Goal: Transaction & Acquisition: Purchase product/service

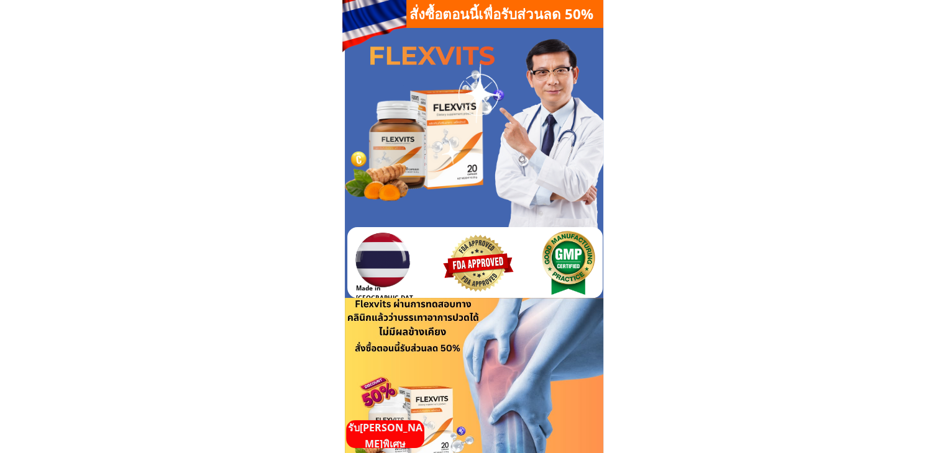
click at [392, 439] on p "รับ[PERSON_NAME]พิเศษ" at bounding box center [385, 436] width 78 height 32
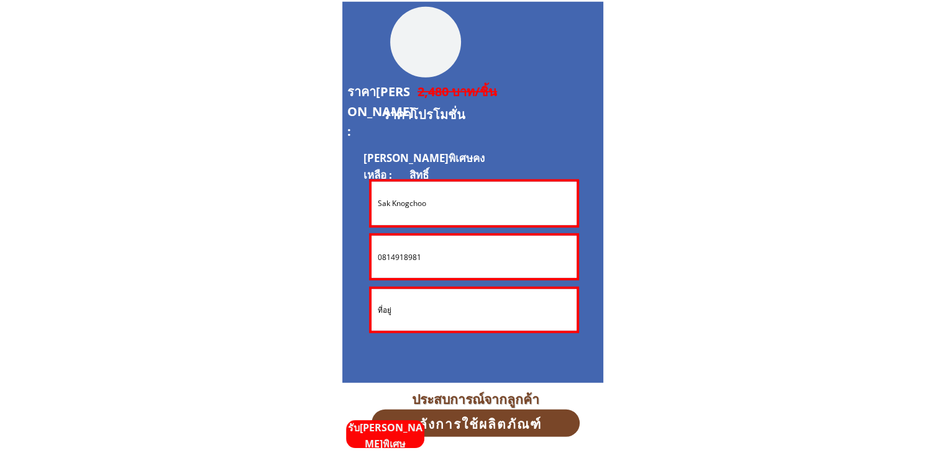
scroll to position [3354, 0]
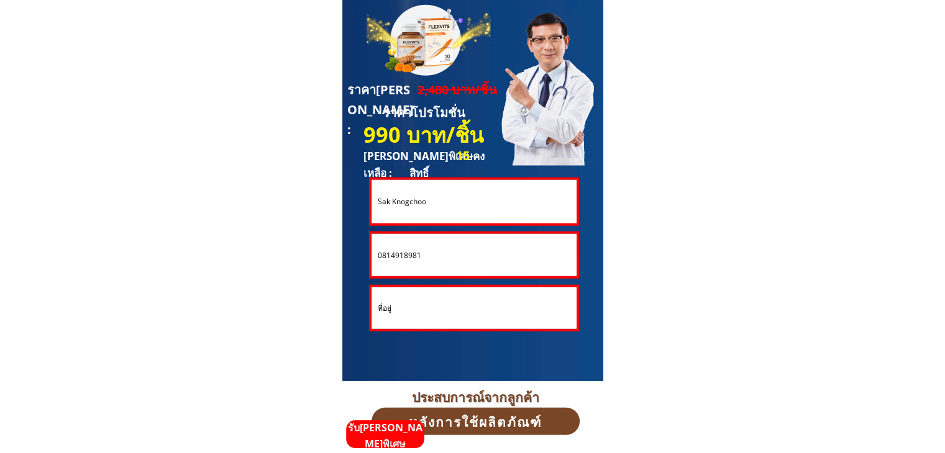
click at [434, 207] on input "Sak Knogchoo" at bounding box center [474, 201] width 199 height 43
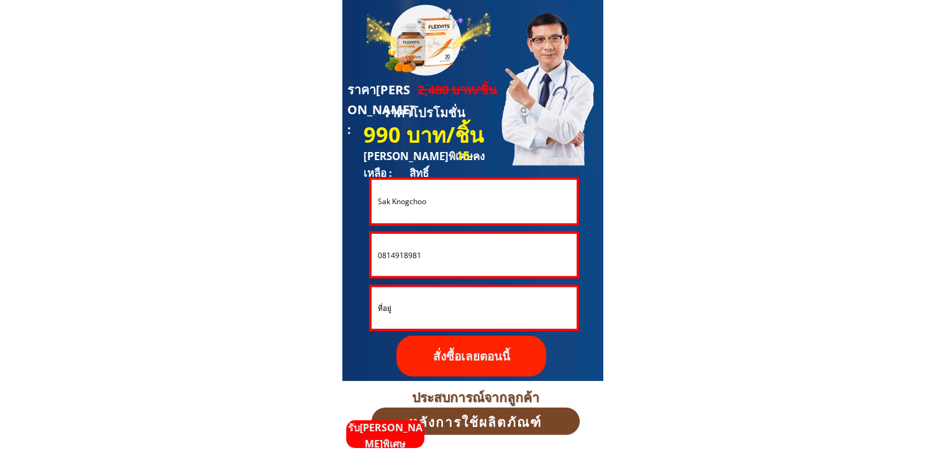
drag, startPoint x: 436, startPoint y: 201, endPoint x: 320, endPoint y: 186, distance: 116.5
paste input "https://[DOMAIN_NAME]/Xtrwt8?fbclid={fbclid}&utm_campaign={{[DOMAIN_NAME]}}&utm…"
paste input "[PERSON_NAME] [PERSON_NAME]"
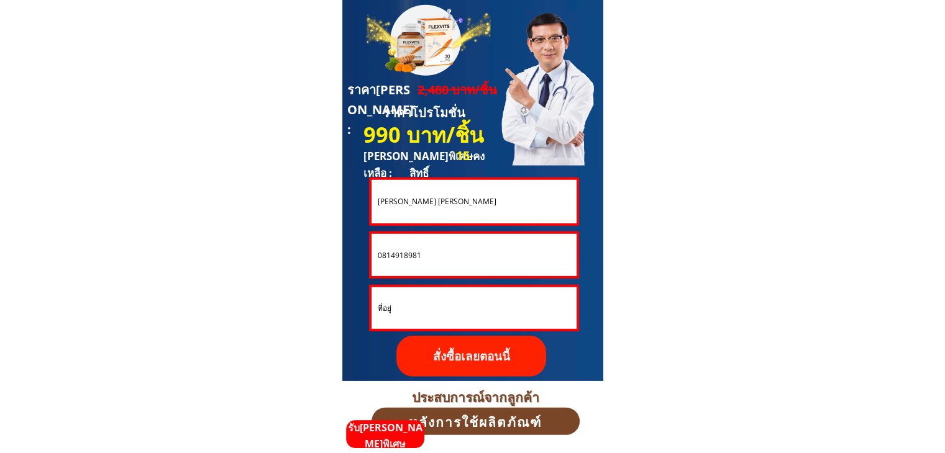
type input "[PERSON_NAME] [PERSON_NAME]"
drag, startPoint x: 448, startPoint y: 261, endPoint x: 329, endPoint y: 247, distance: 120.7
paste input "613739357"
type input "0613739357"
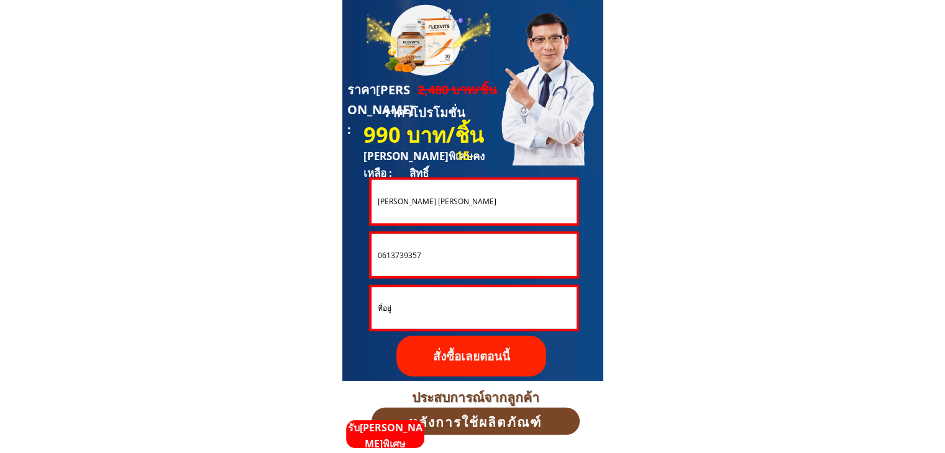
click at [411, 306] on input "text" at bounding box center [474, 309] width 199 height 42
click at [466, 353] on p "สั่งซื้อเลยตอนนี้" at bounding box center [471, 356] width 150 height 41
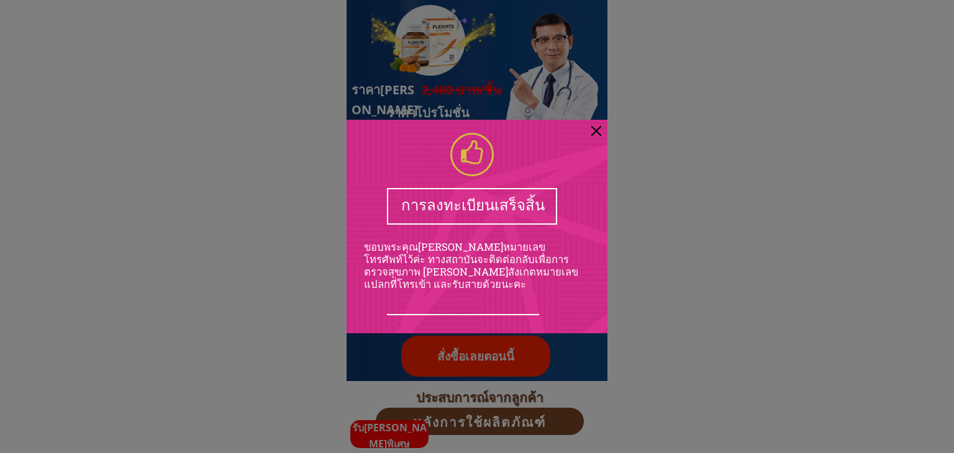
click at [596, 130] on div at bounding box center [596, 131] width 10 height 10
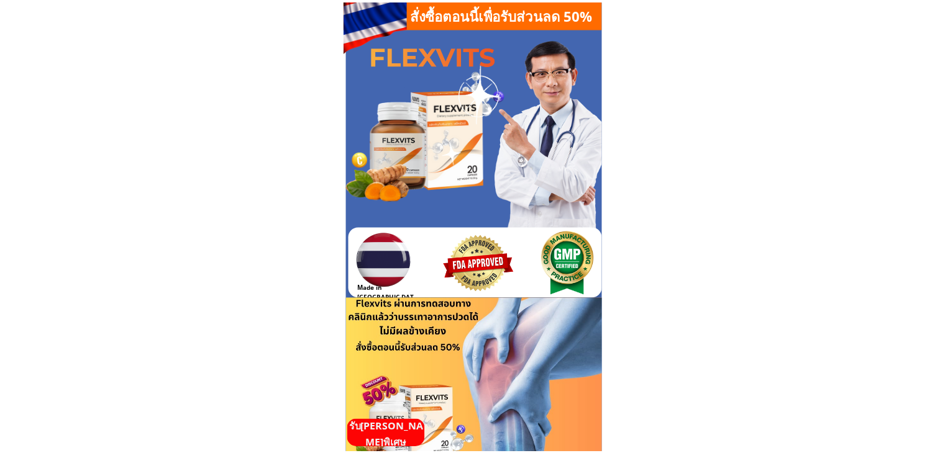
scroll to position [3354, 0]
